Goal: Task Accomplishment & Management: Complete application form

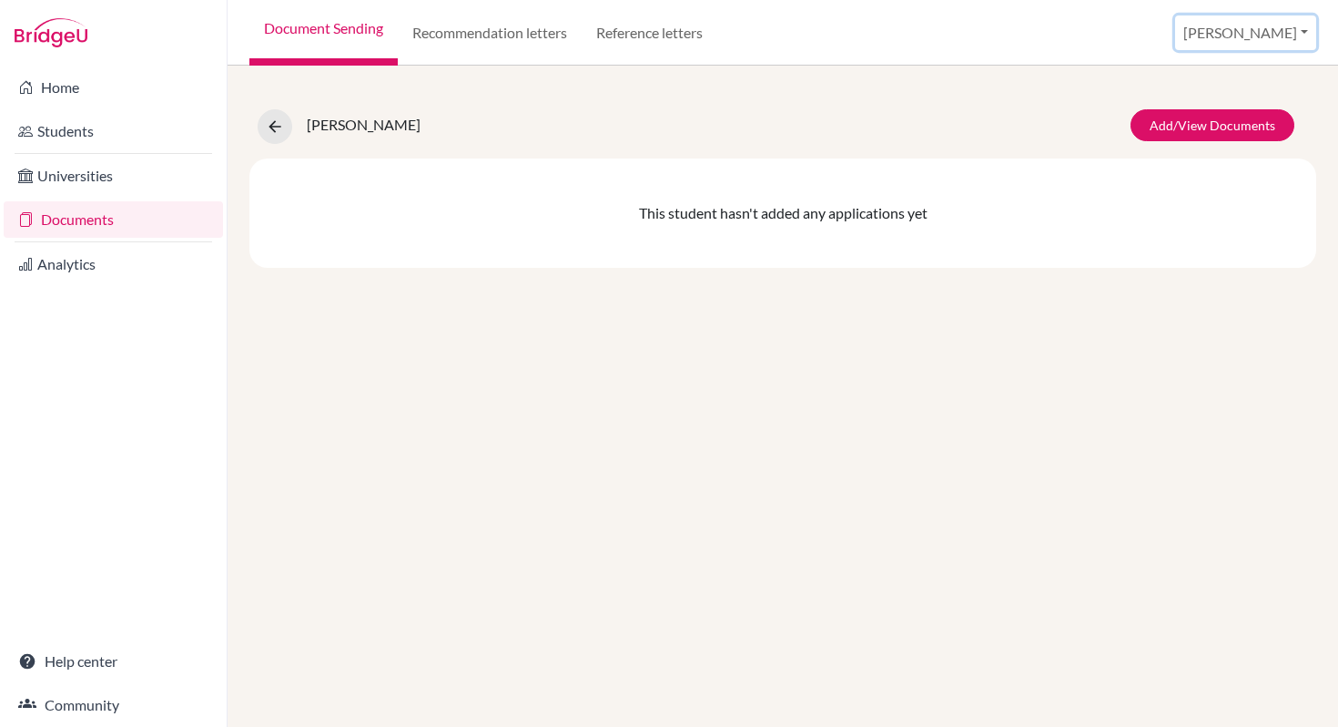
click at [1267, 34] on button "[PERSON_NAME]" at bounding box center [1245, 32] width 141 height 35
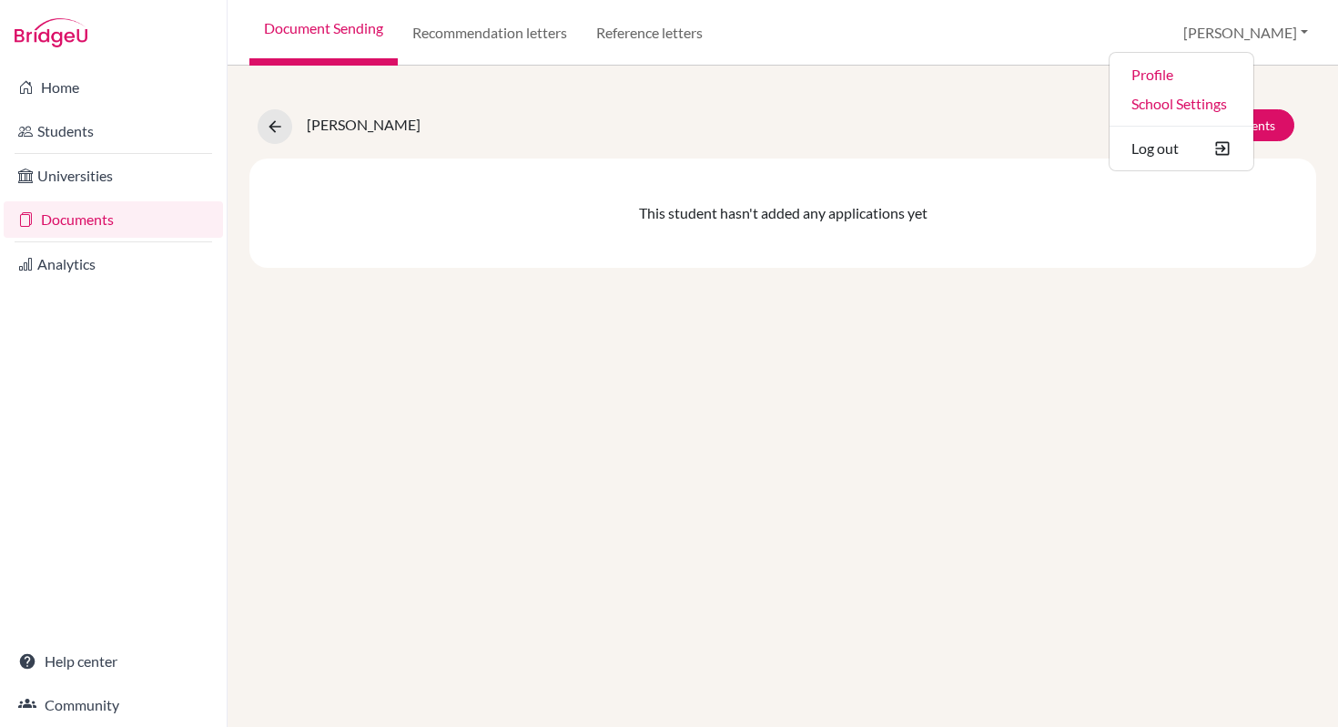
click at [899, 361] on div "Shah, Ziya Add/View Documents This student hasn't added any applications yet" at bounding box center [783, 396] width 1111 height 661
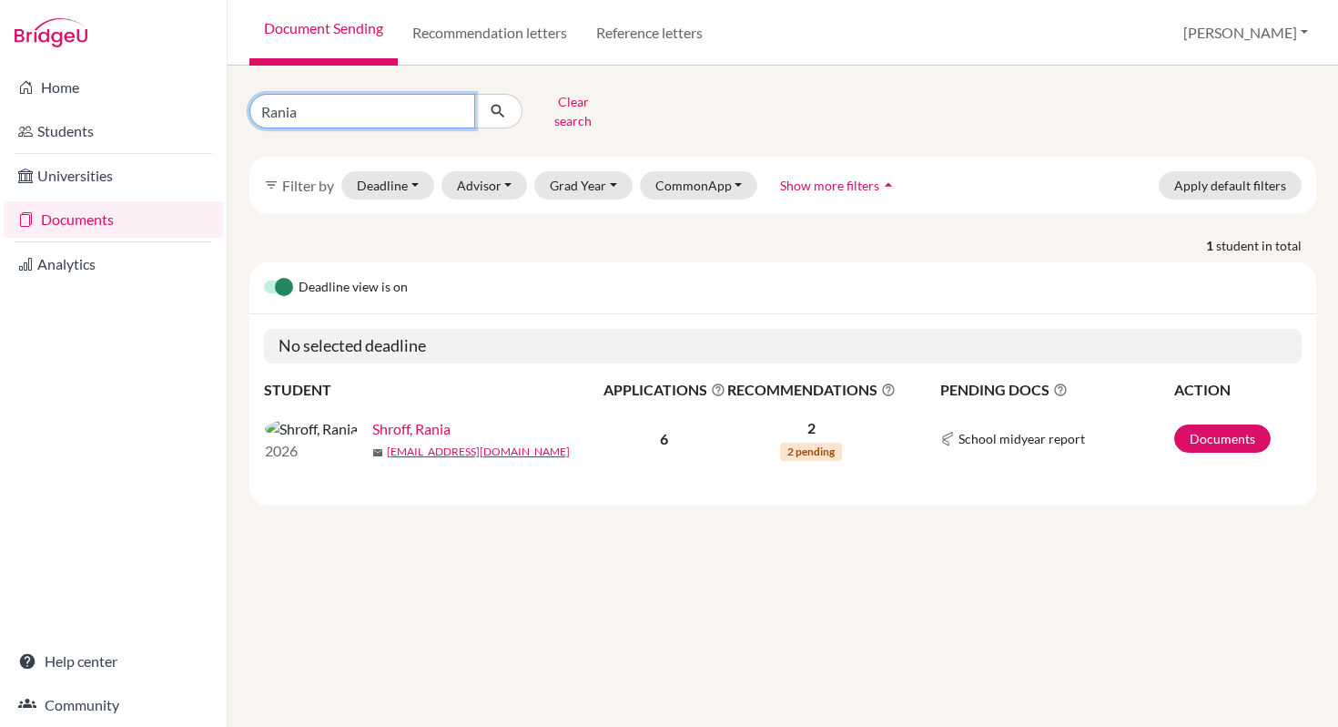
click at [453, 104] on input "Rania" at bounding box center [362, 111] width 226 height 35
type input "[PERSON_NAME] D"
click at [493, 107] on icon "submit" at bounding box center [498, 111] width 18 height 18
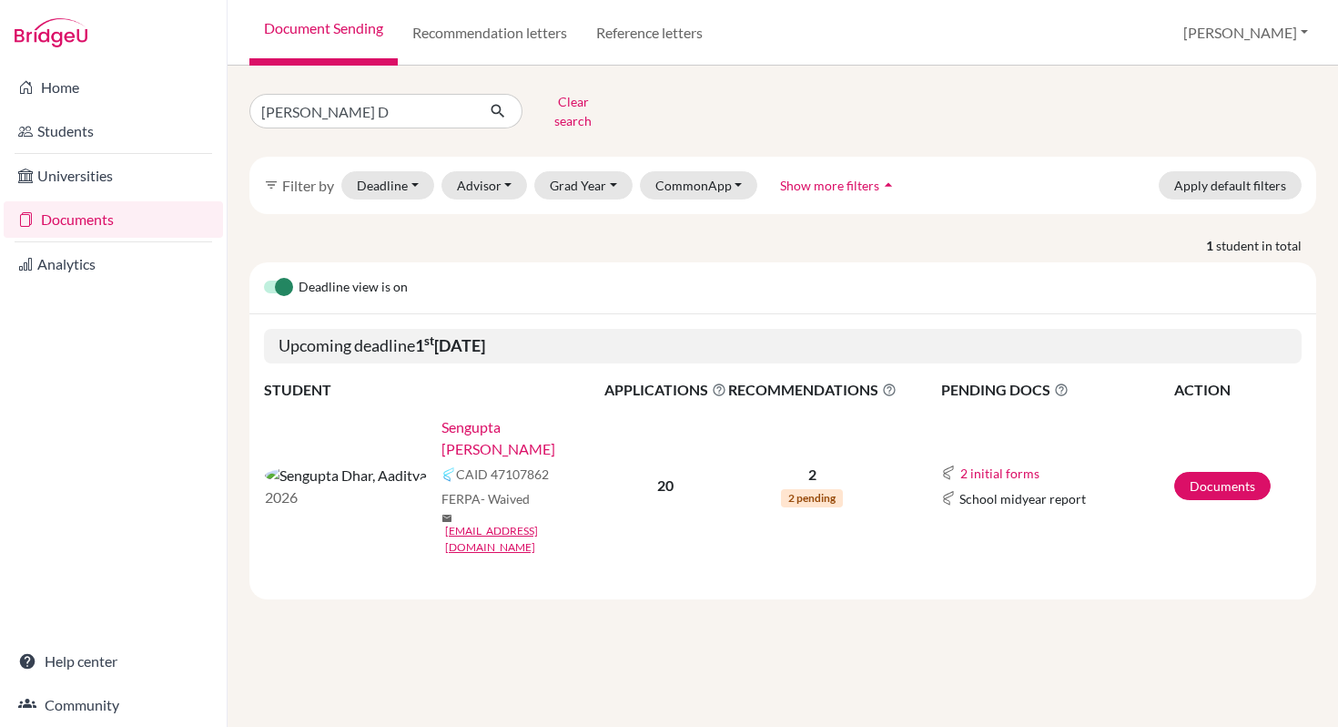
click at [442, 421] on link "Sengupta [PERSON_NAME]" at bounding box center [529, 438] width 175 height 44
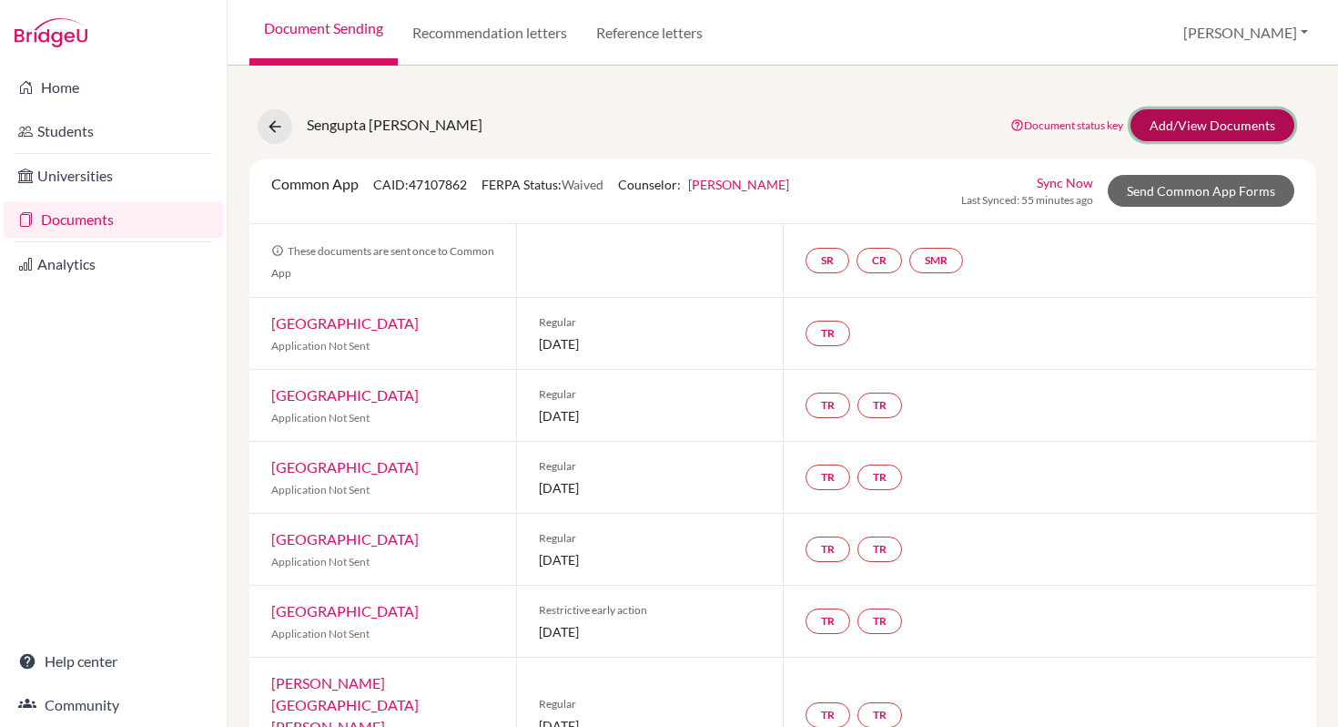
click at [1216, 131] on link "Add/View Documents" at bounding box center [1213, 125] width 164 height 32
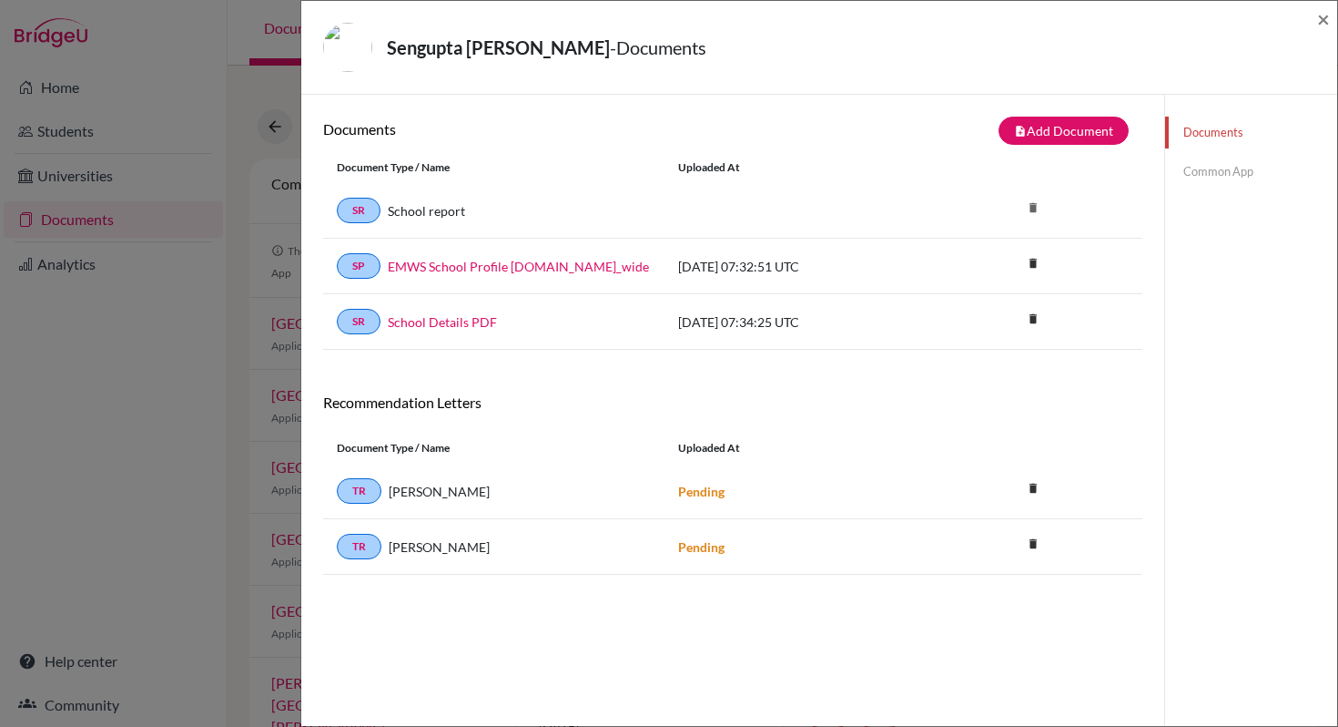
click at [1207, 173] on link "Common App" at bounding box center [1251, 172] width 172 height 32
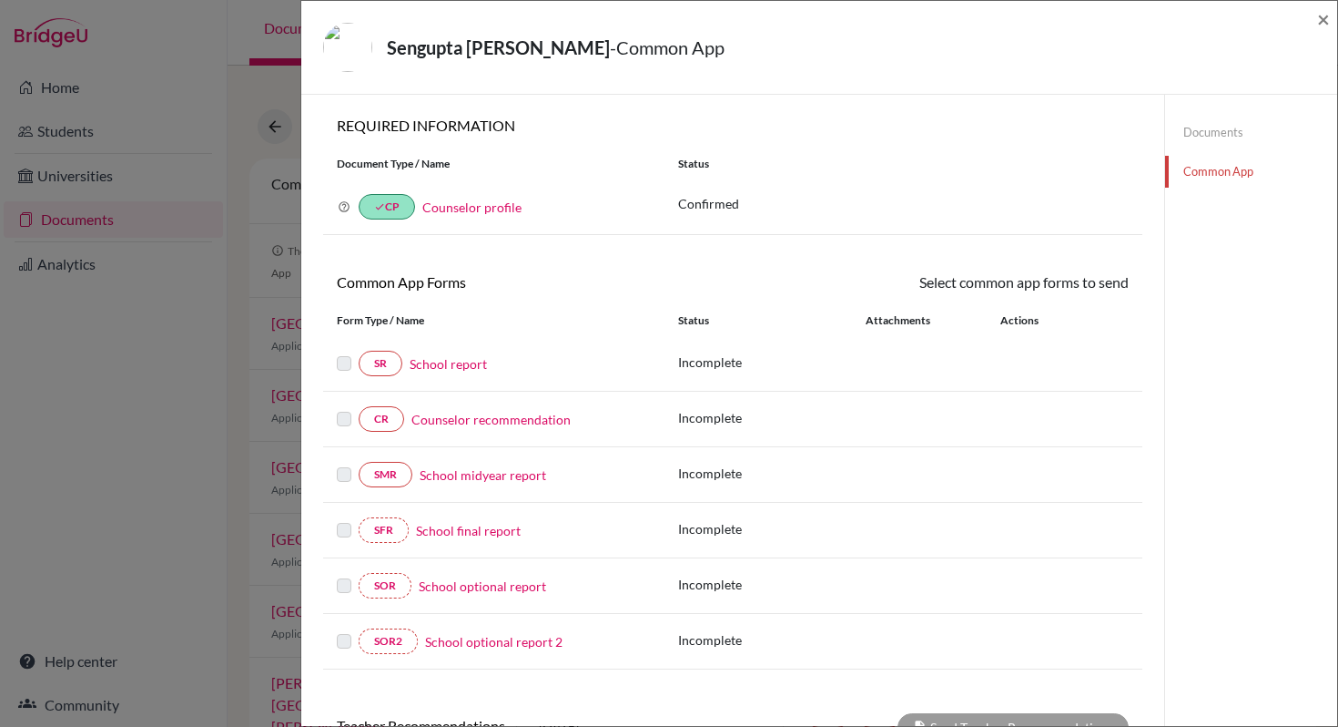
click at [456, 364] on link "School report" at bounding box center [448, 363] width 77 height 19
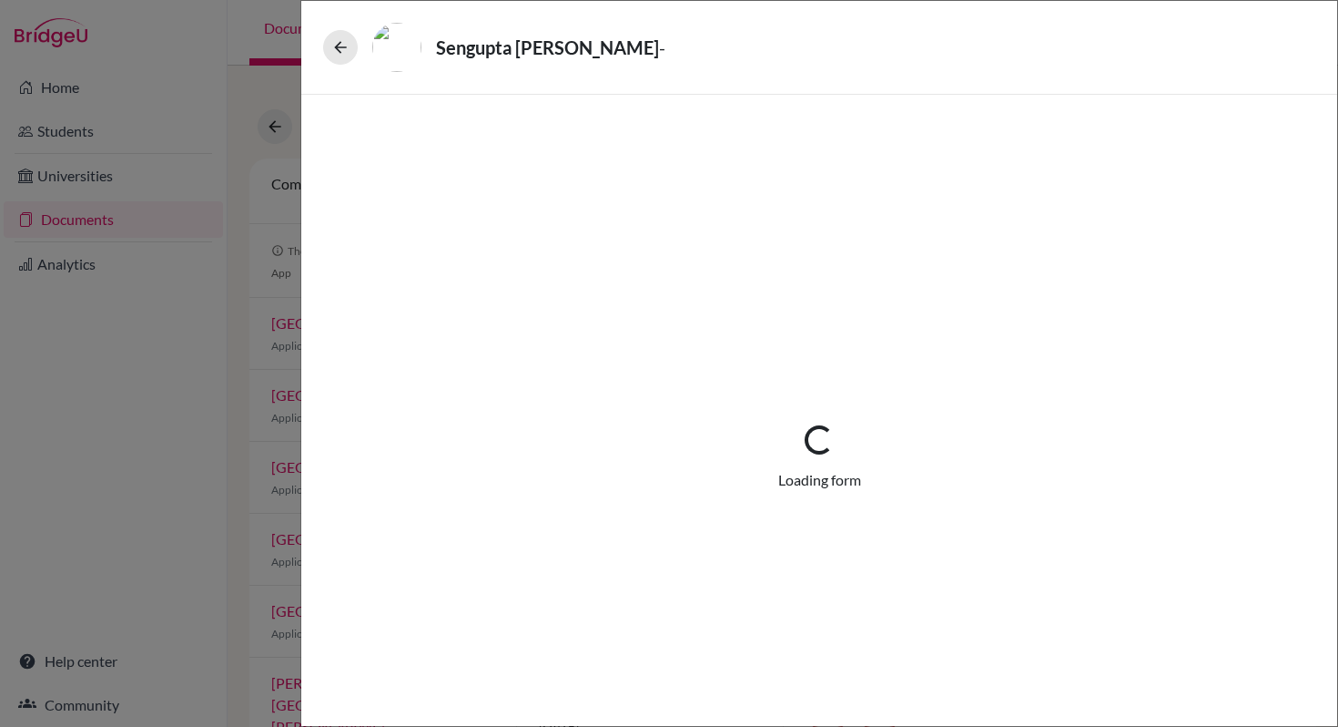
select select "1"
select select "0"
select select "1"
select select "2"
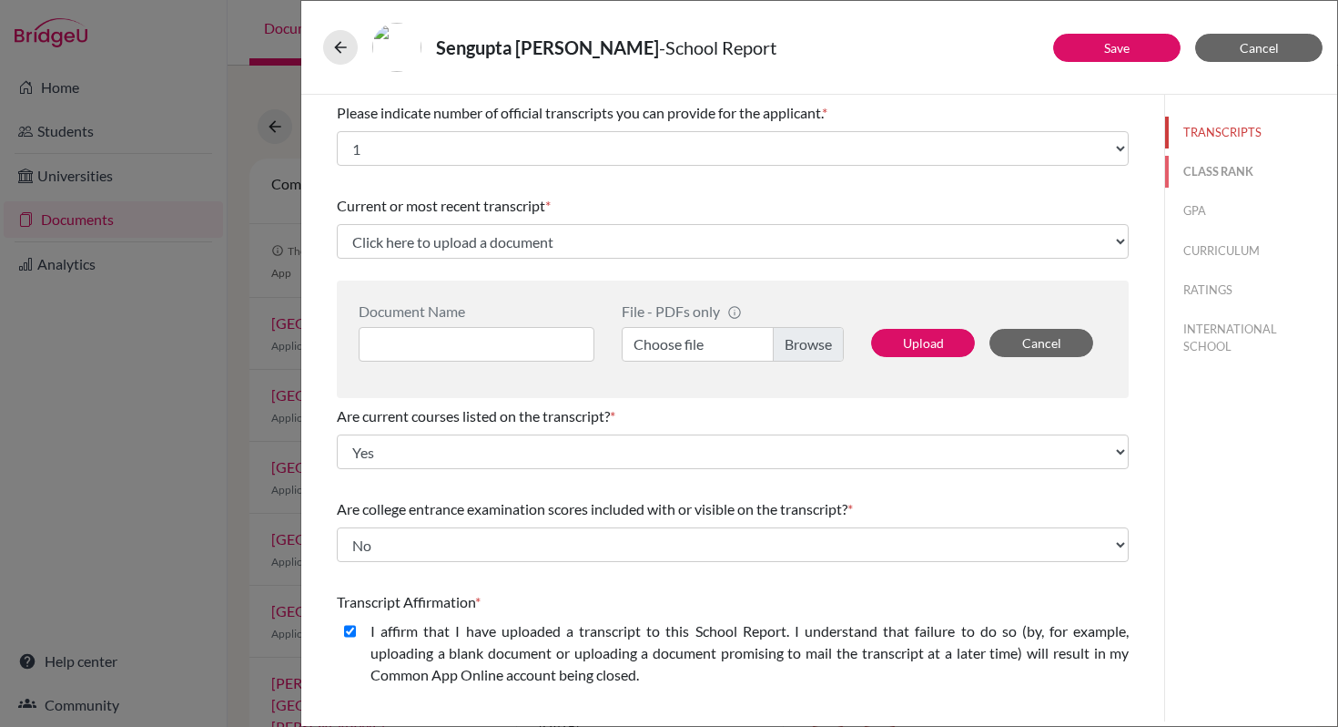
click at [1226, 176] on button "CLASS RANK" at bounding box center [1251, 172] width 172 height 32
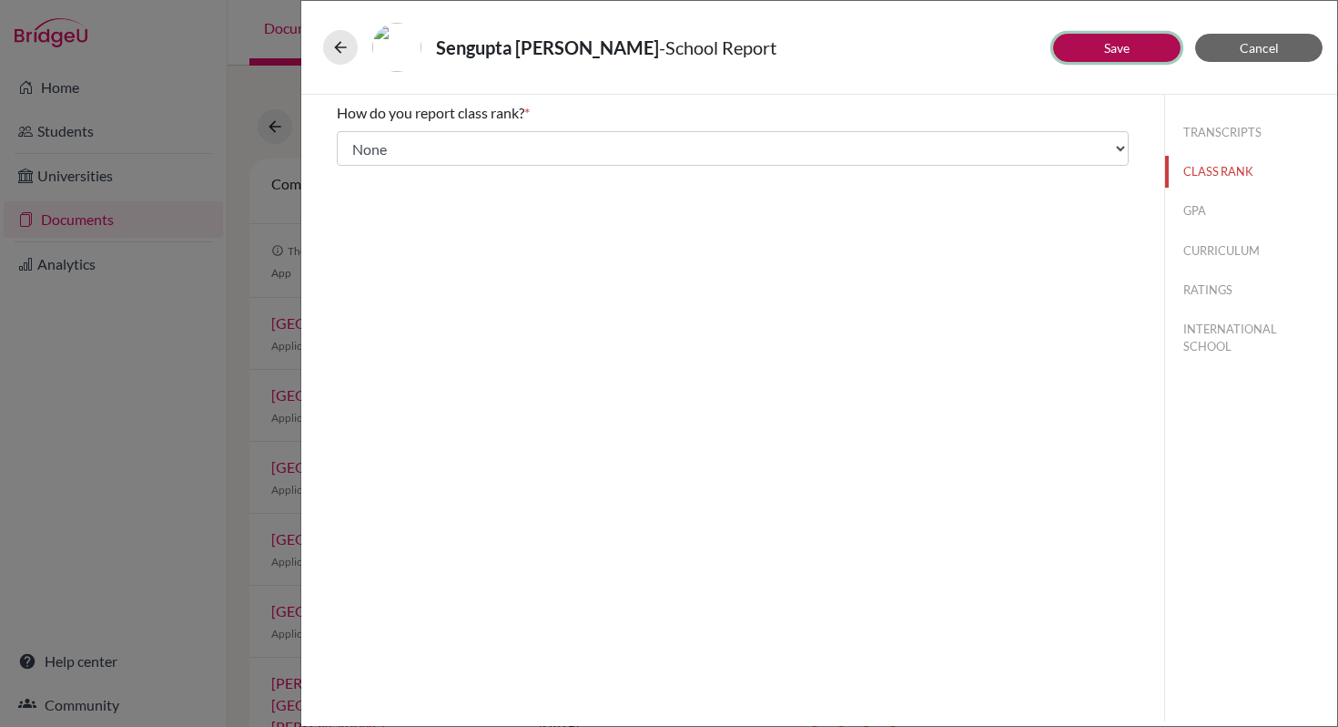
click at [1149, 50] on button "Save" at bounding box center [1116, 48] width 127 height 28
select select "1"
select select "2"
select select "0"
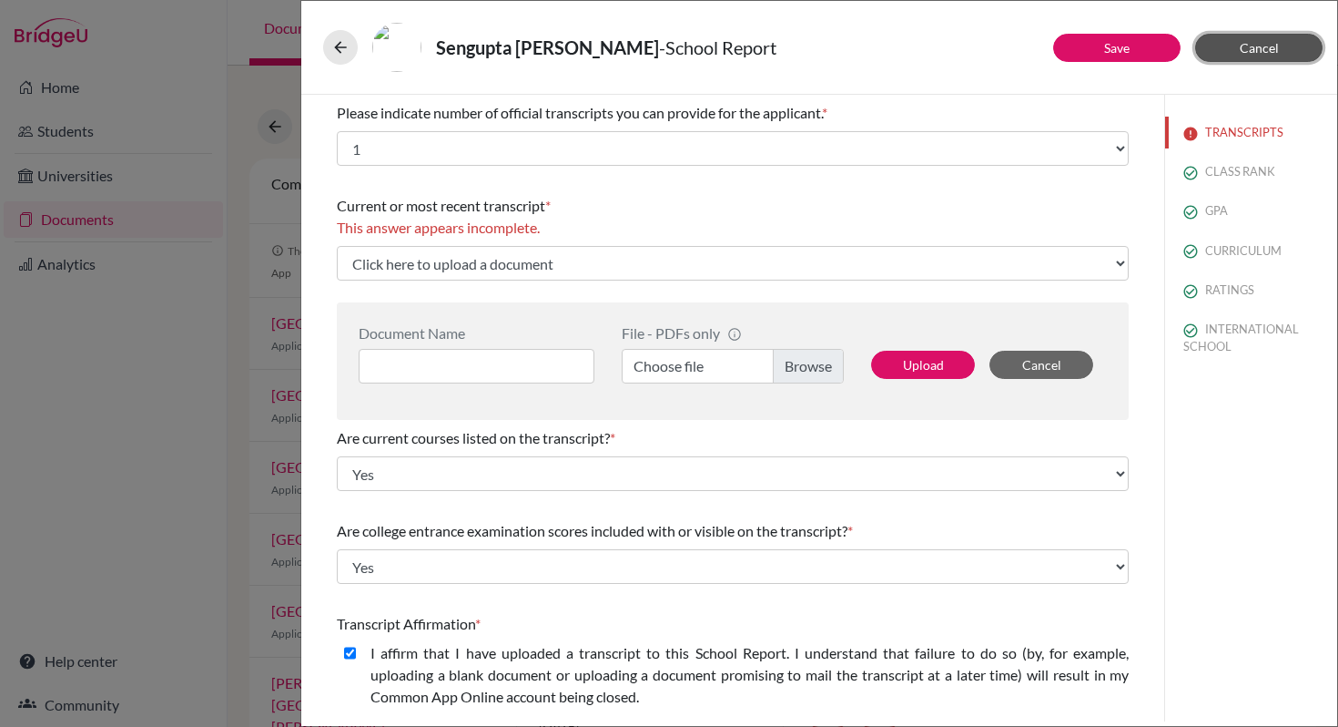
click at [1273, 49] on span "Cancel" at bounding box center [1259, 47] width 39 height 15
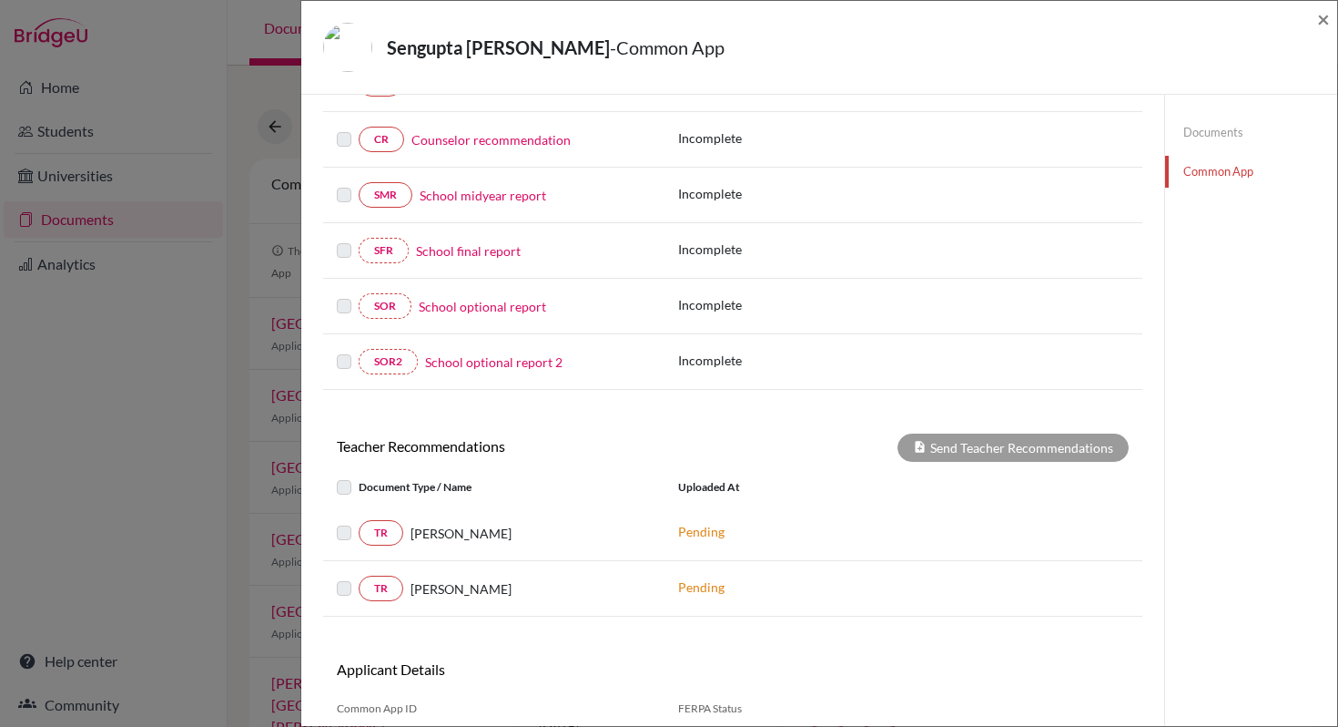
scroll to position [277, 0]
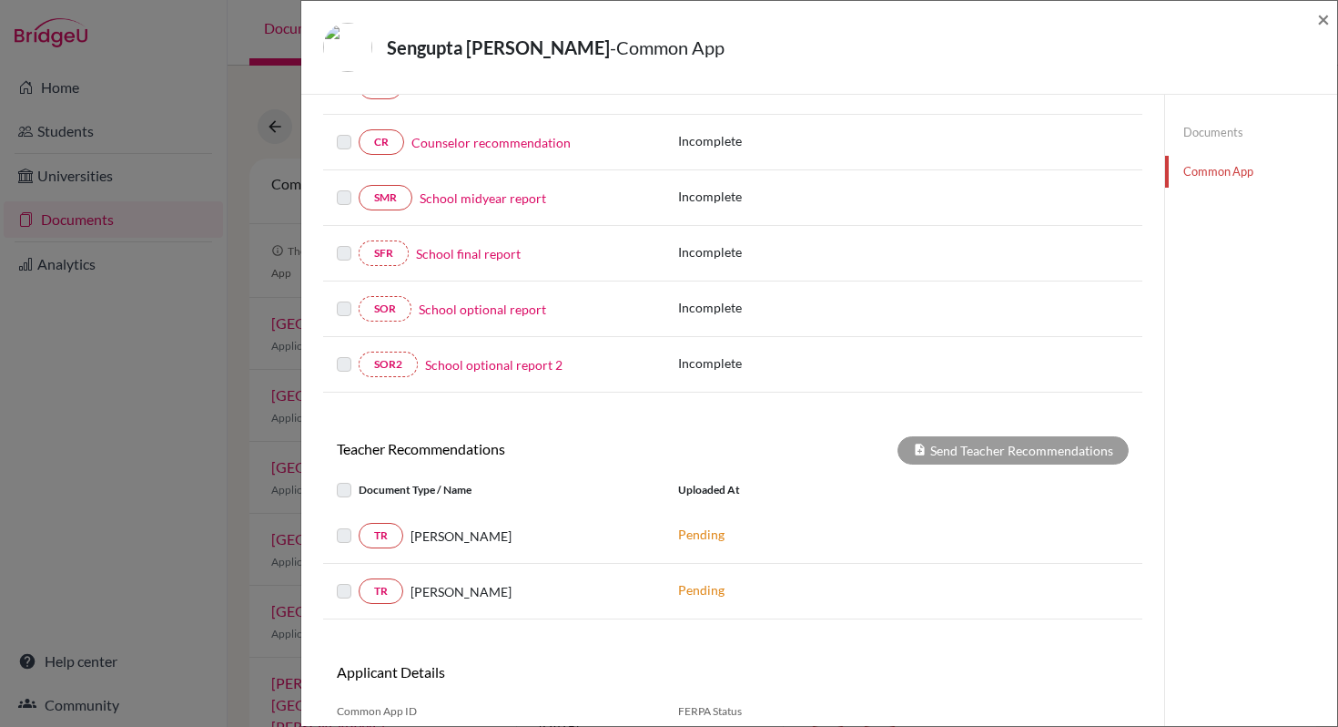
click at [510, 148] on link "Counselor recommendation" at bounding box center [491, 142] width 159 height 19
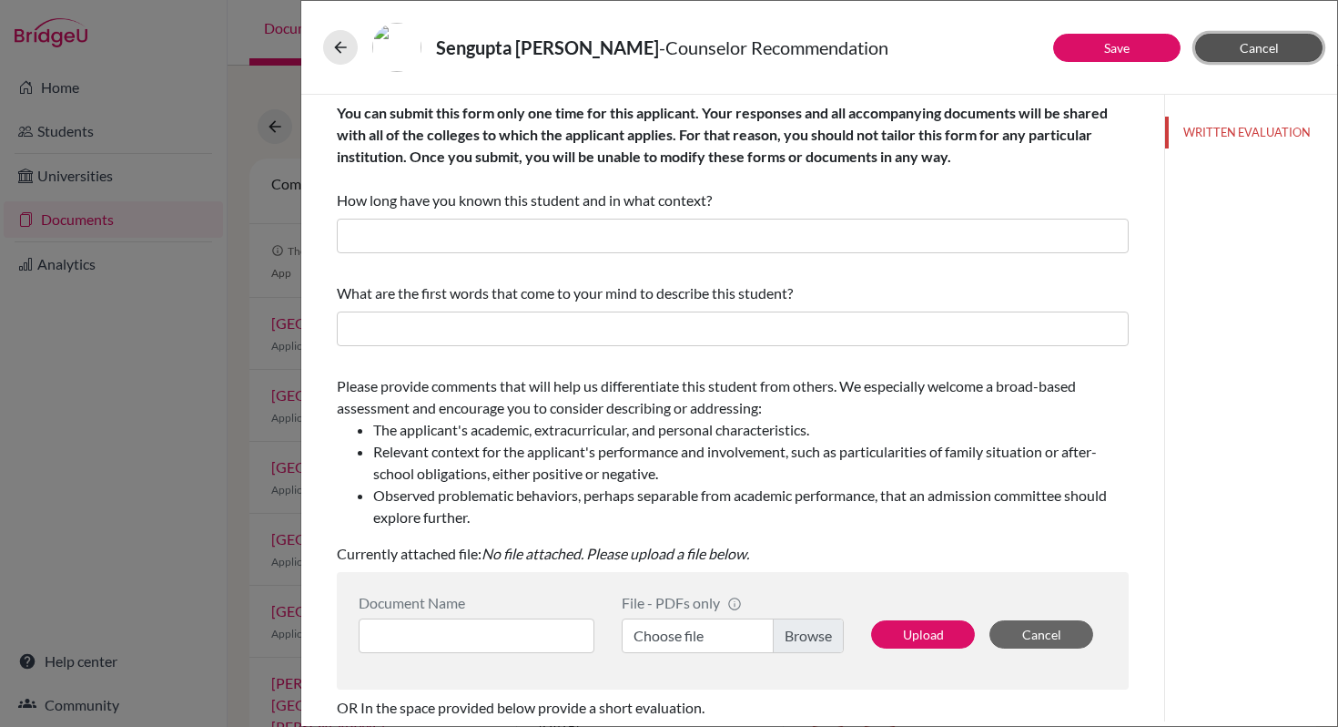
click at [1233, 47] on button "Cancel" at bounding box center [1259, 48] width 127 height 28
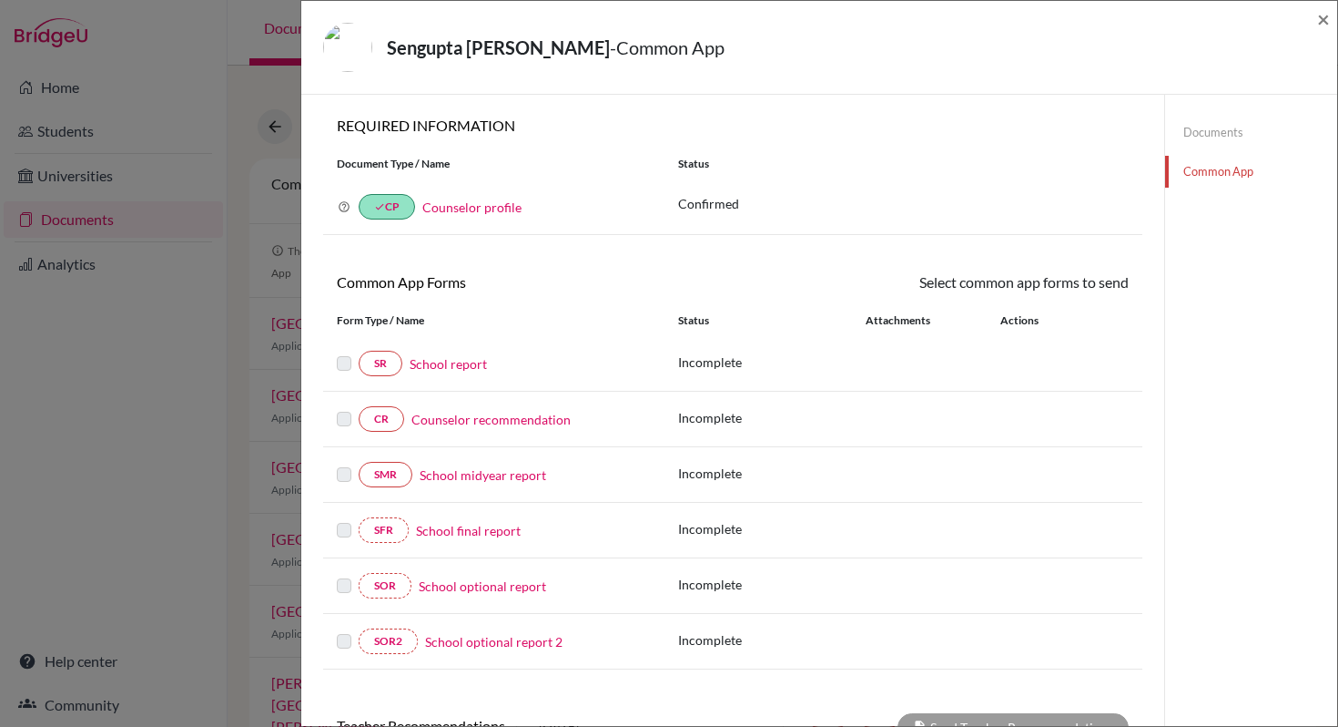
click at [1227, 171] on link "Common App" at bounding box center [1251, 172] width 172 height 32
click at [1322, 26] on span "×" at bounding box center [1324, 18] width 13 height 26
